Goal: Check status: Check status

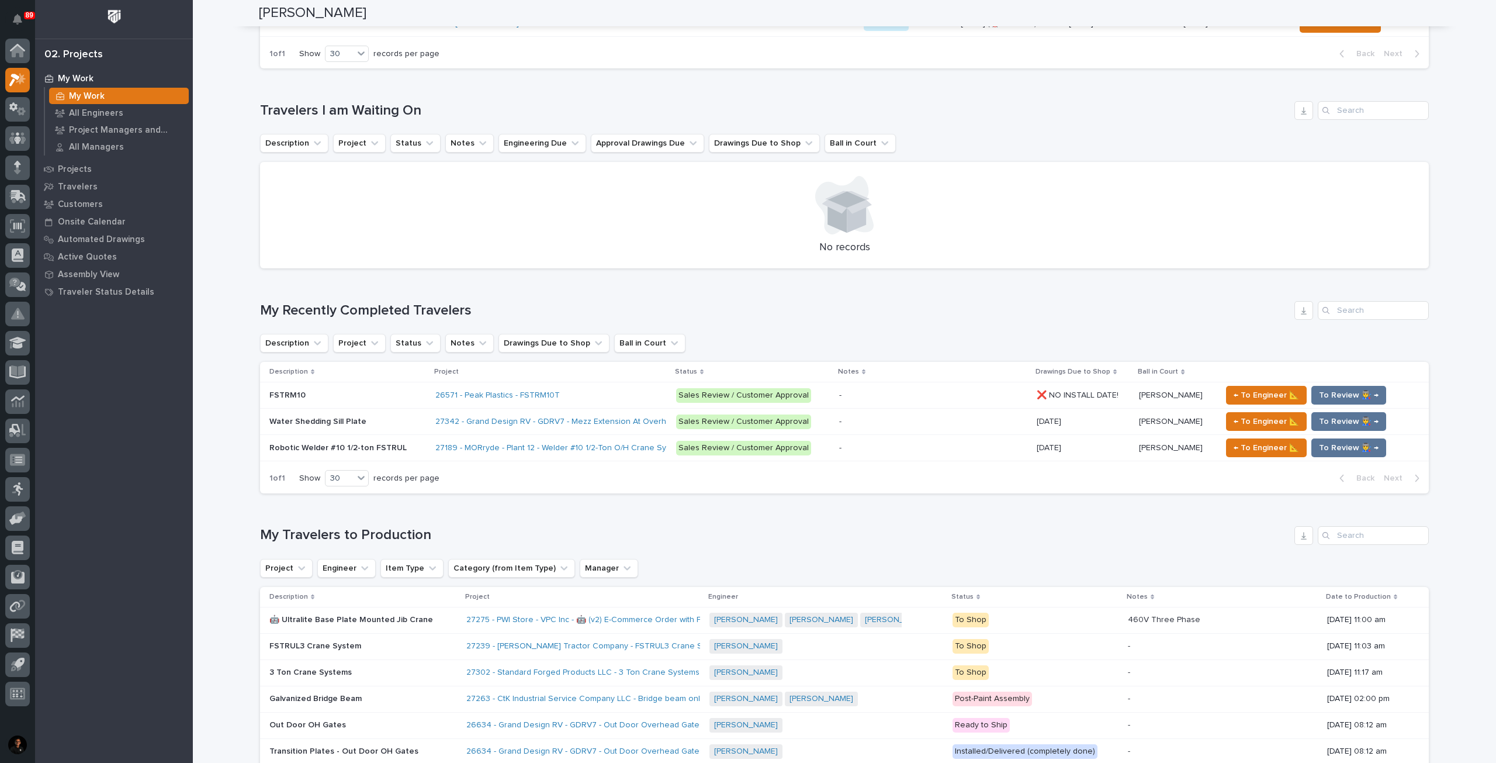
scroll to position [351, 0]
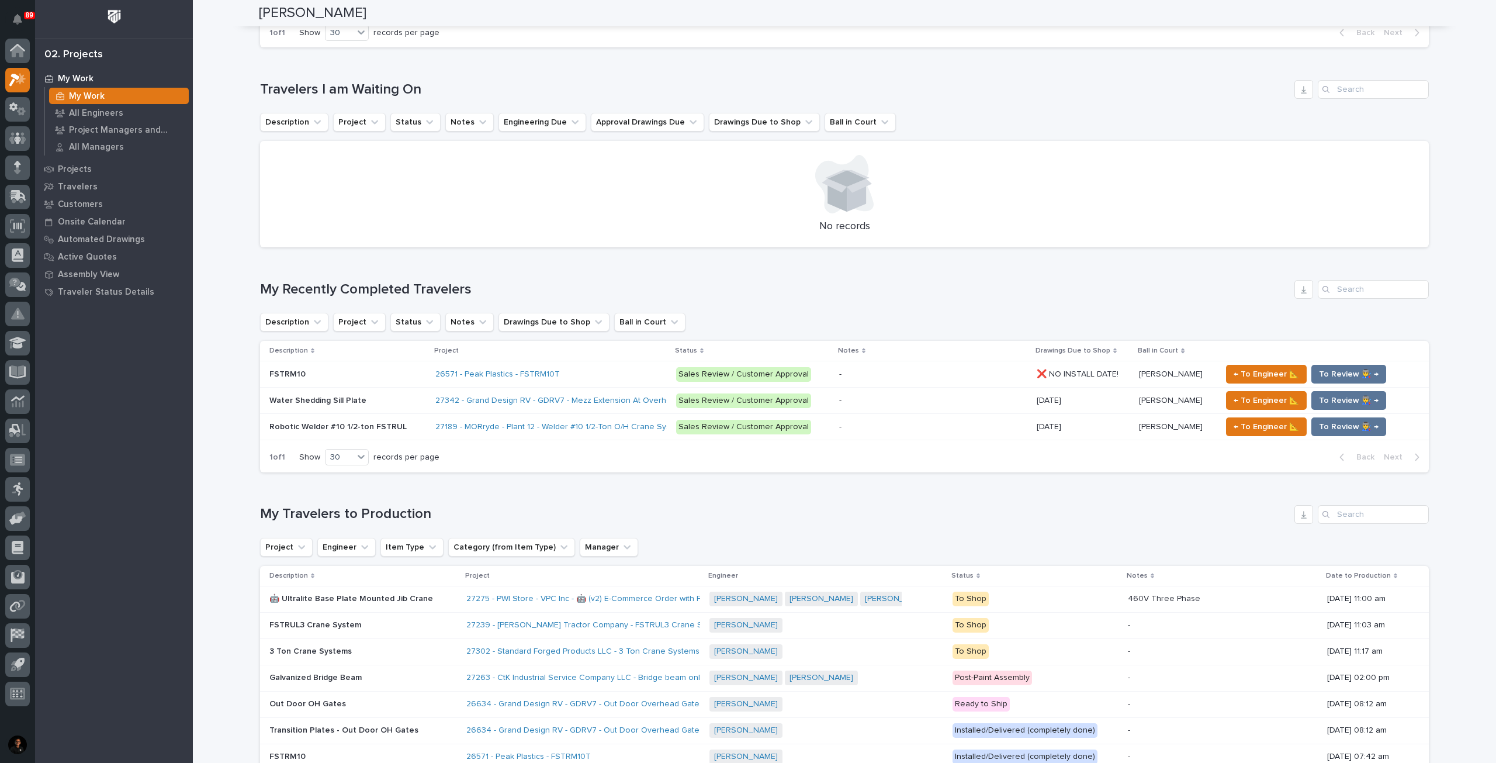
click at [400, 422] on p at bounding box center [347, 427] width 157 height 10
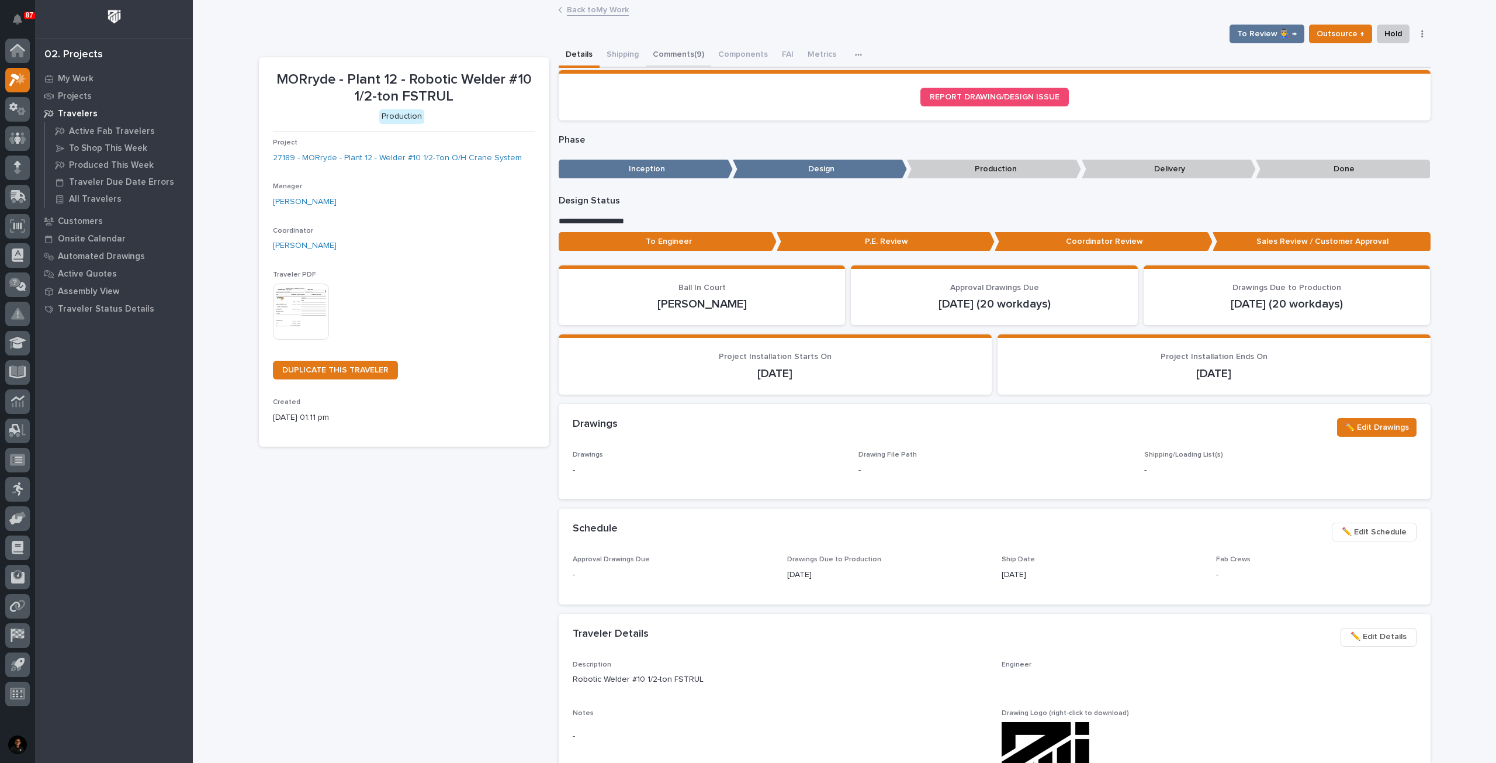
click at [679, 52] on button "Comments (9)" at bounding box center [678, 55] width 65 height 25
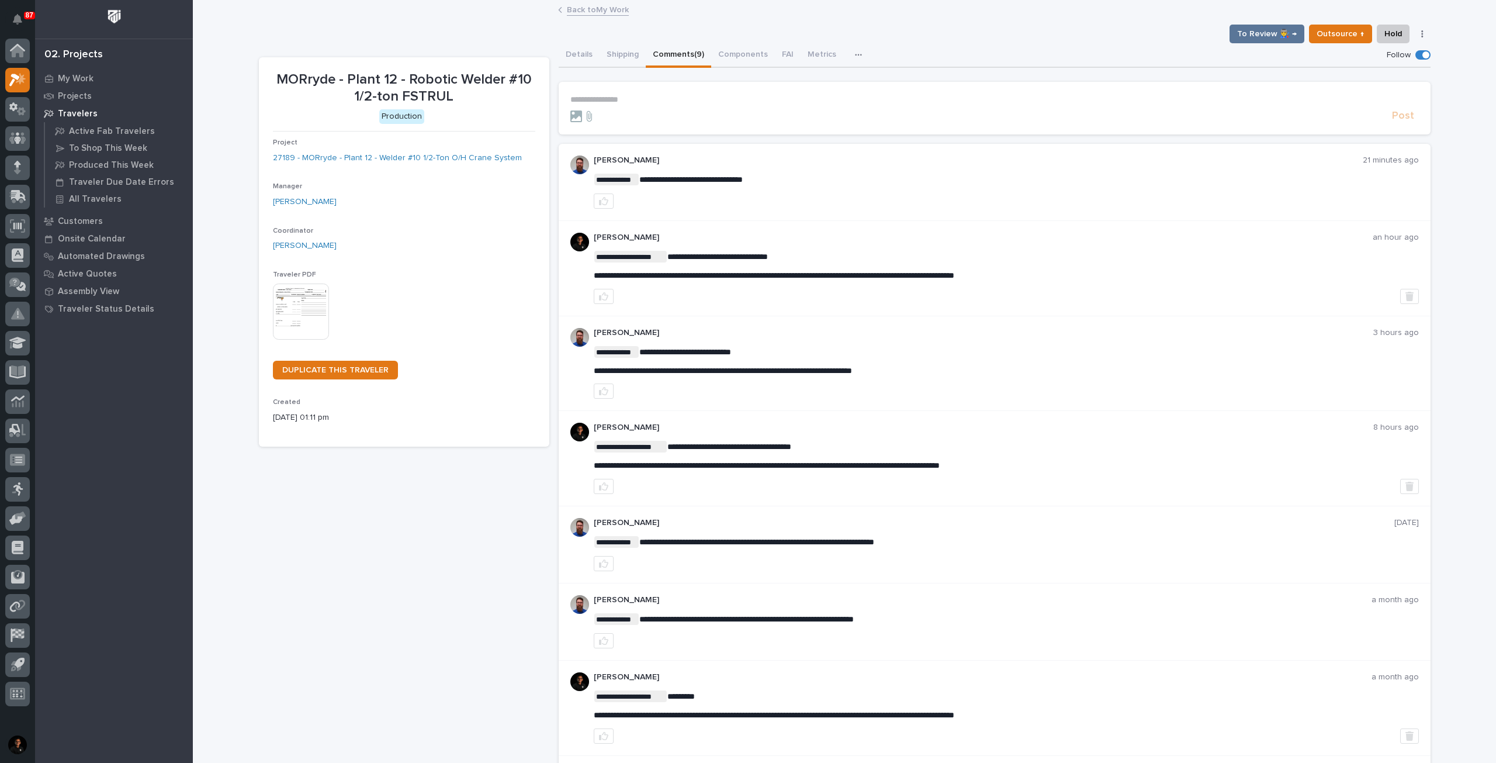
click at [574, 9] on link "Back to My Work" at bounding box center [598, 8] width 62 height 13
